Goal: Download file/media

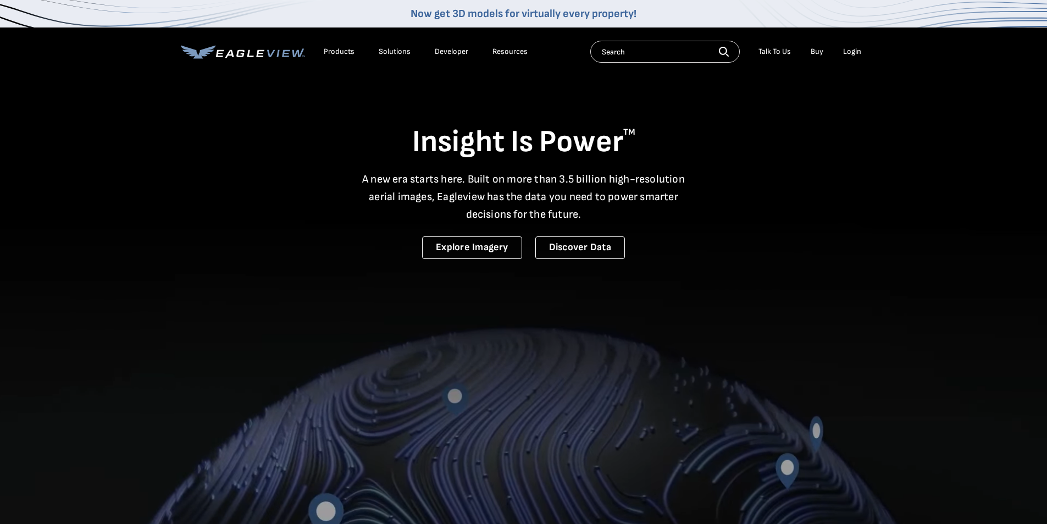
click at [846, 49] on div "Login" at bounding box center [852, 52] width 18 height 10
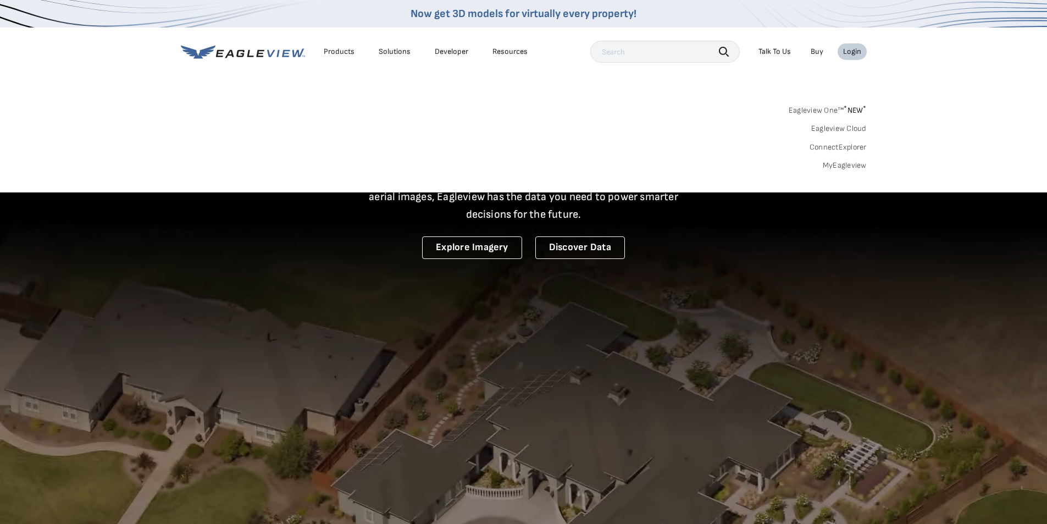
click at [850, 166] on link "MyEagleview" at bounding box center [845, 165] width 44 height 10
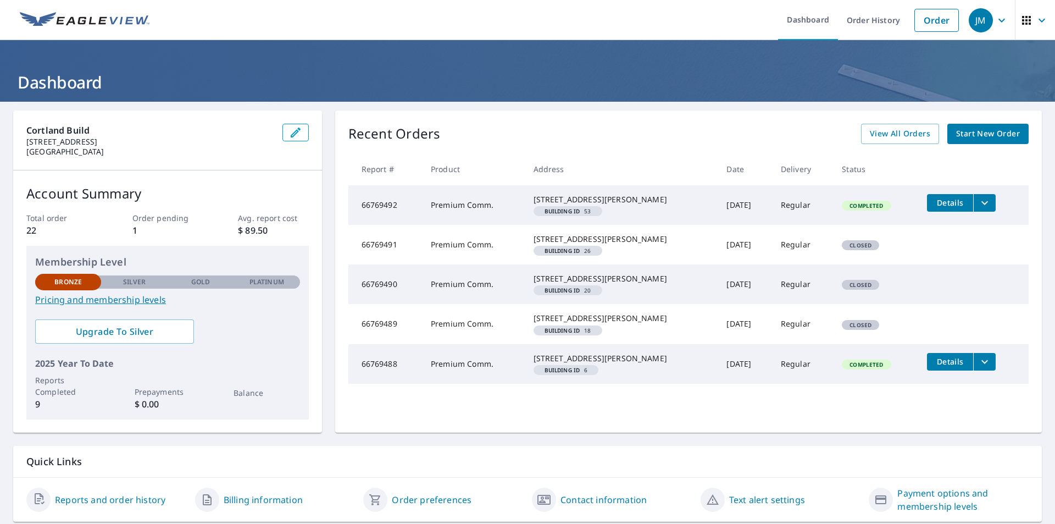
scroll to position [53, 0]
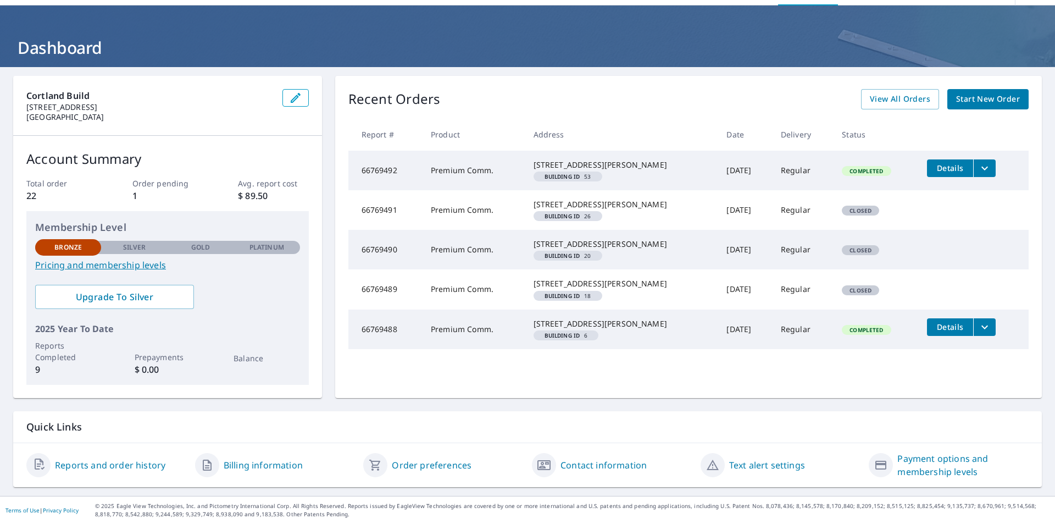
click at [947, 332] on span "Details" at bounding box center [950, 326] width 33 height 10
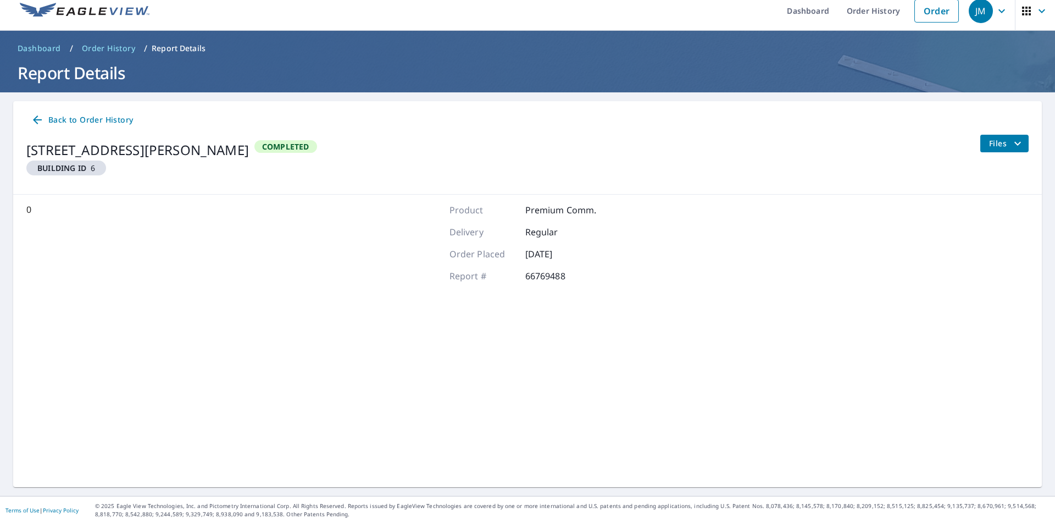
scroll to position [9, 0]
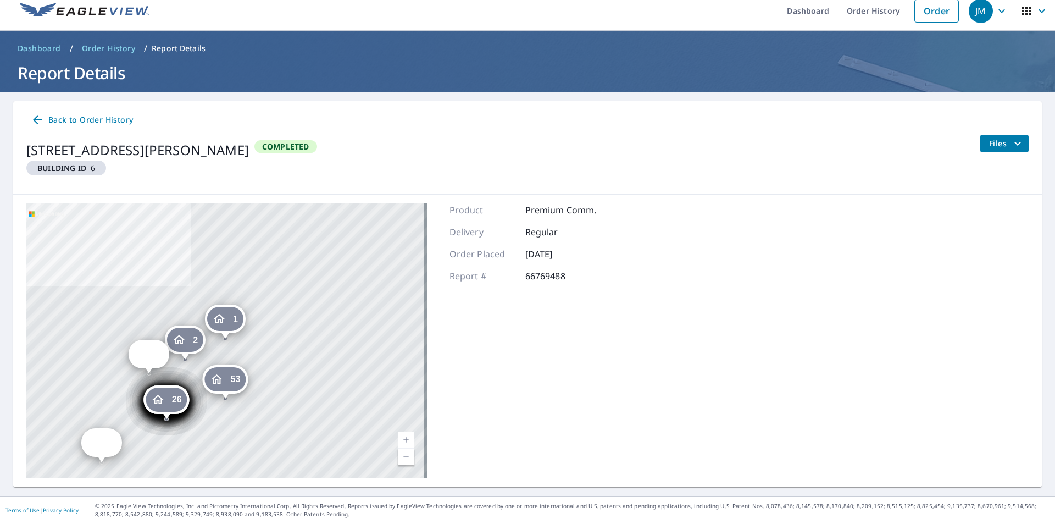
click at [1011, 142] on icon "filesDropdownBtn-66769488" at bounding box center [1017, 143] width 13 height 13
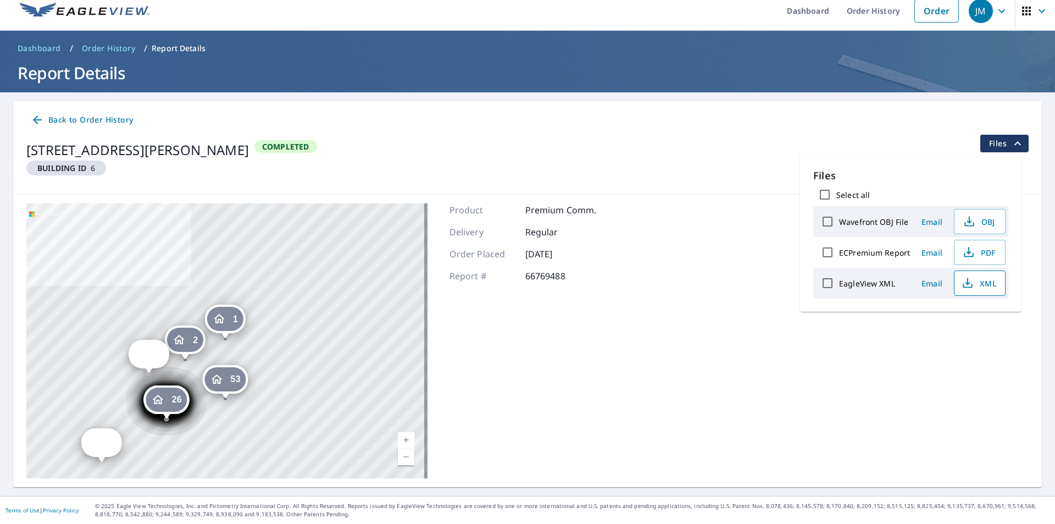
click at [981, 282] on span "XML" at bounding box center [978, 282] width 35 height 13
click at [970, 251] on icon "button" at bounding box center [968, 252] width 13 height 13
